Goal: Book appointment/travel/reservation

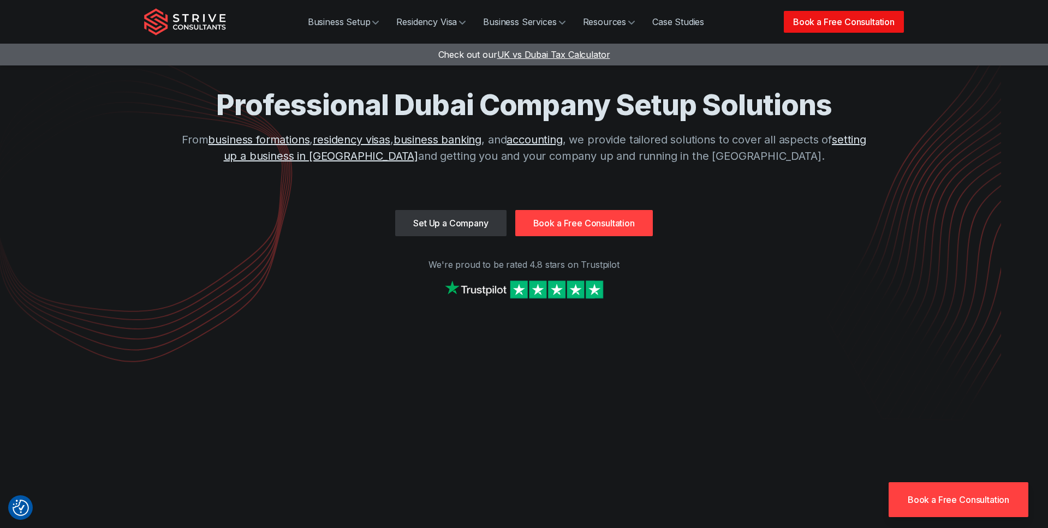
click at [816, 28] on link "Book a Free Consultation" at bounding box center [844, 22] width 120 height 22
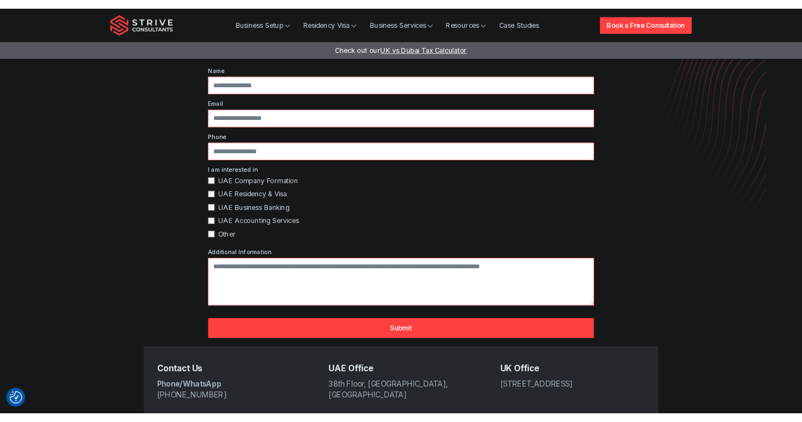
scroll to position [120, 0]
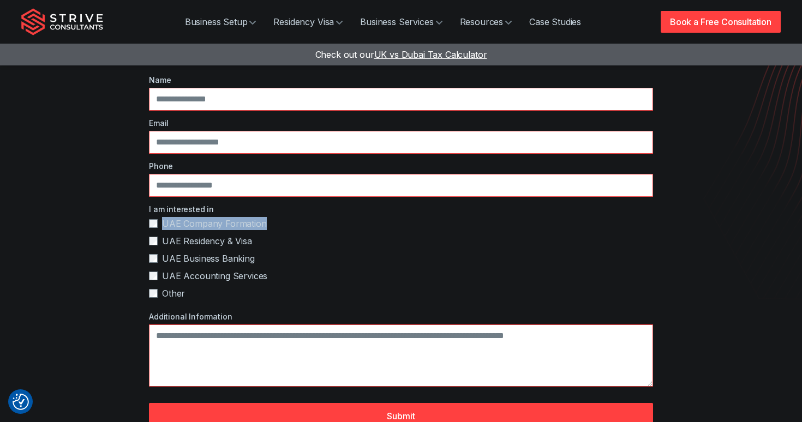
drag, startPoint x: 254, startPoint y: 189, endPoint x: 160, endPoint y: 189, distance: 94.4
click at [160, 217] on label "UAE Company Formation" at bounding box center [401, 223] width 504 height 13
copy span "UAE Company Formation"
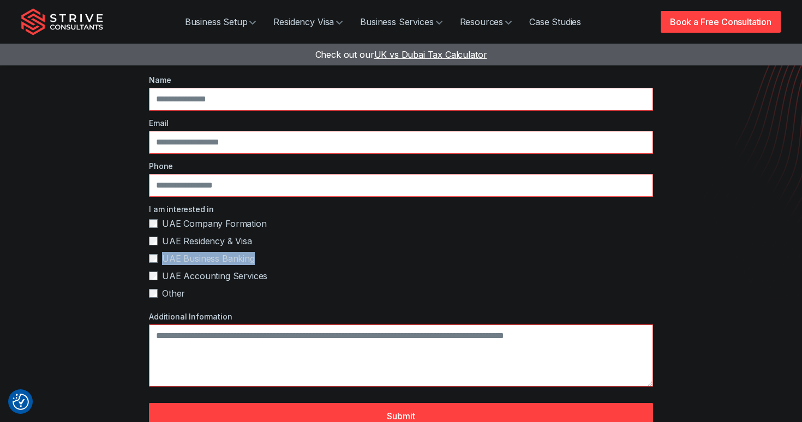
drag, startPoint x: 264, startPoint y: 222, endPoint x: 162, endPoint y: 227, distance: 102.7
click at [162, 252] on label "UAE Business Banking" at bounding box center [401, 258] width 504 height 13
copy span "UAE Business Banking"
drag, startPoint x: 259, startPoint y: 240, endPoint x: 372, endPoint y: 241, distance: 113.0
click at [162, 270] on label "UAE Accounting Services" at bounding box center [401, 276] width 504 height 13
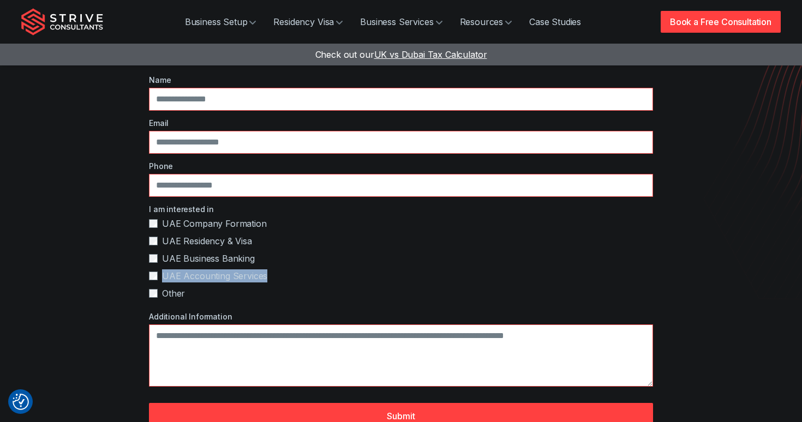
copy span "UAE Accounting Services"
drag, startPoint x: 196, startPoint y: 261, endPoint x: 164, endPoint y: 261, distance: 32.2
click at [164, 287] on label "Other" at bounding box center [401, 293] width 504 height 13
copy span "Other"
